Goal: Navigation & Orientation: Find specific page/section

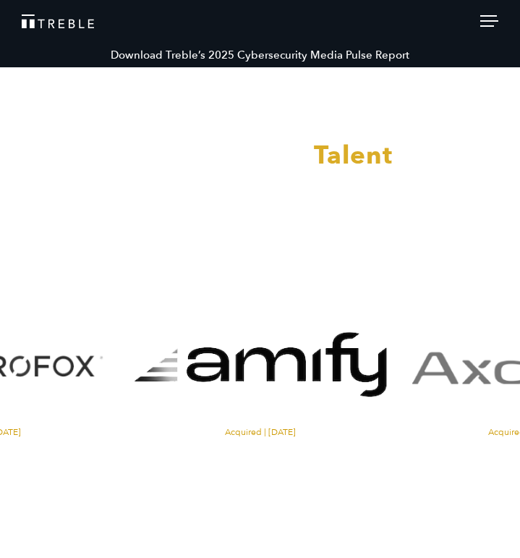
click at [495, 22] on div at bounding box center [260, 279] width 520 height 558
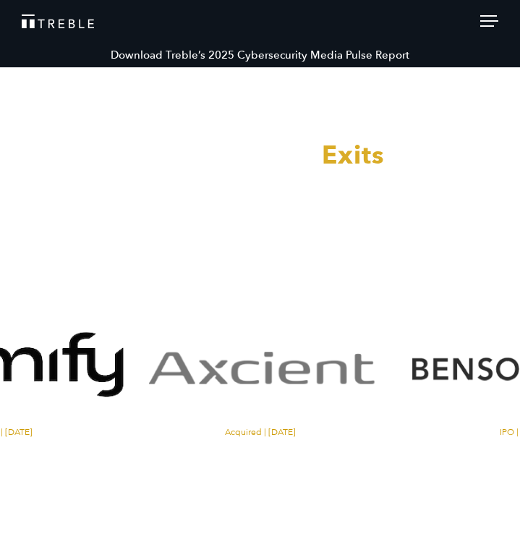
click at [492, 24] on div at bounding box center [489, 23] width 18 height 16
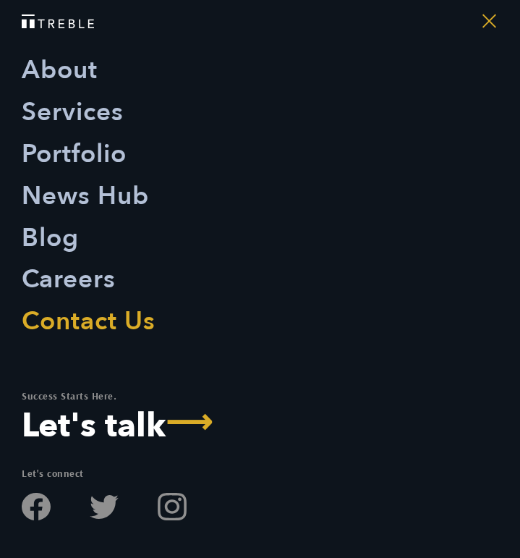
click at [494, 28] on div at bounding box center [489, 23] width 18 height 16
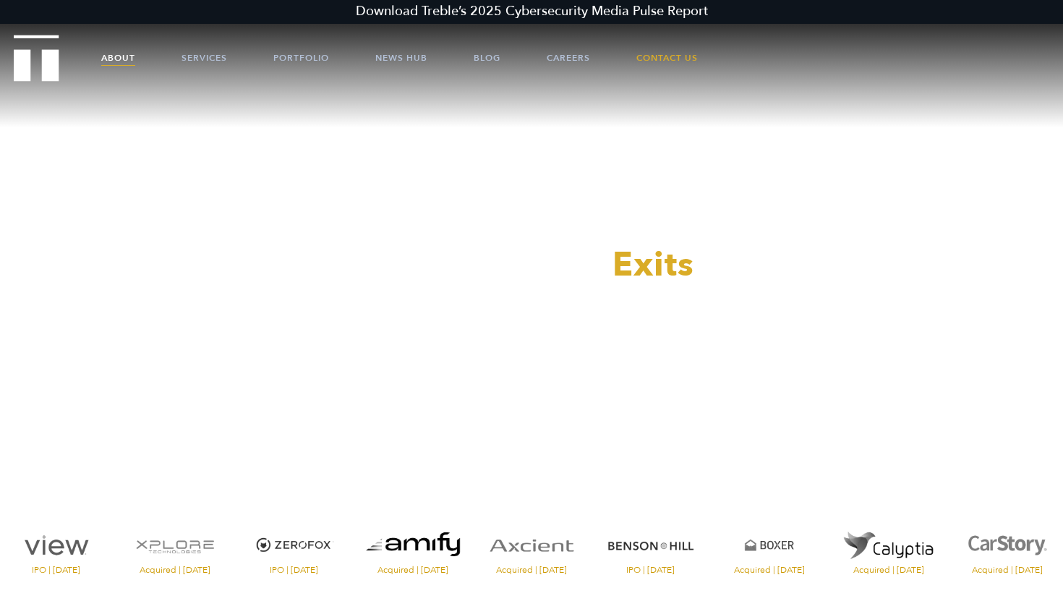
click at [132, 51] on link "About" at bounding box center [118, 57] width 34 height 43
